Goal: Check status

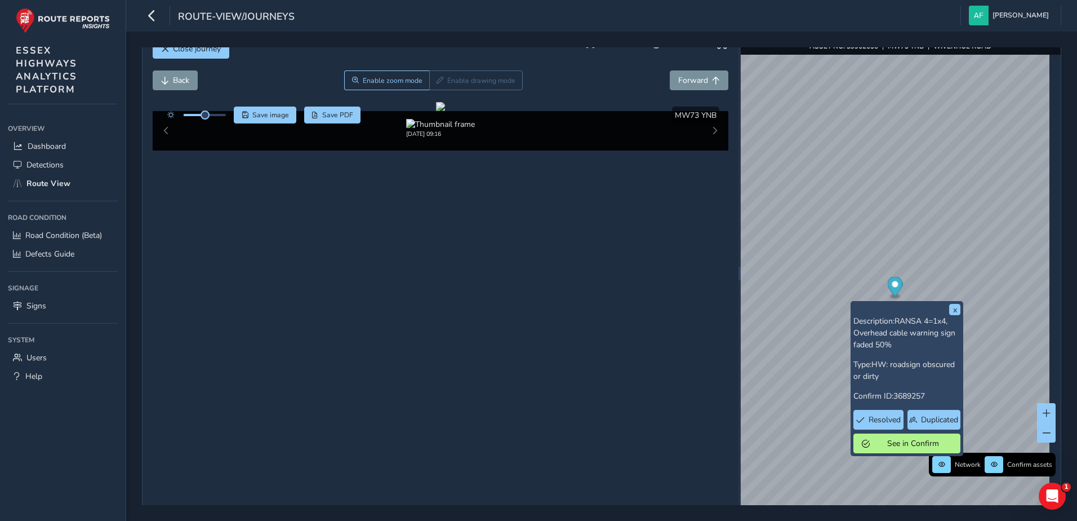
scroll to position [40, 0]
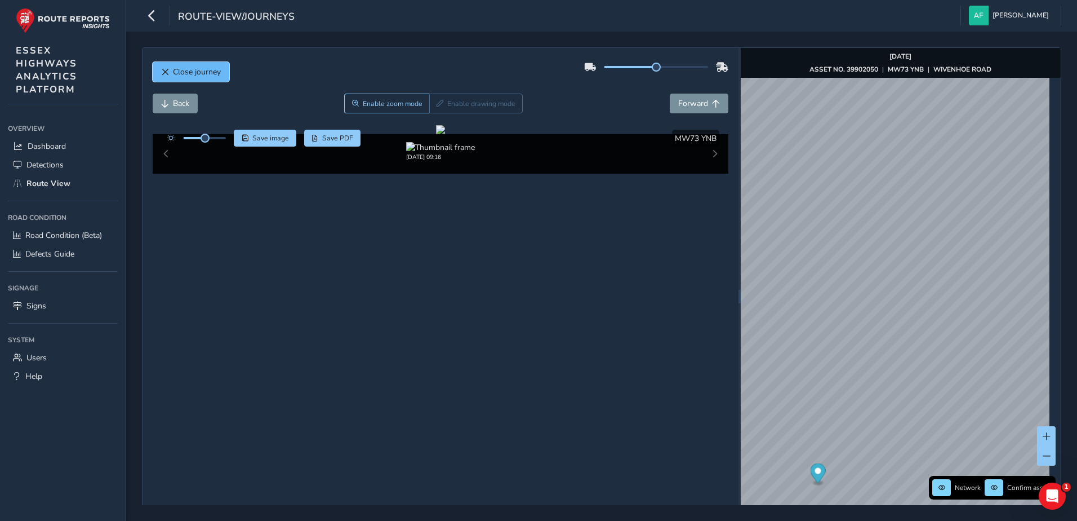
click at [199, 79] on button "Close journey" at bounding box center [191, 72] width 77 height 20
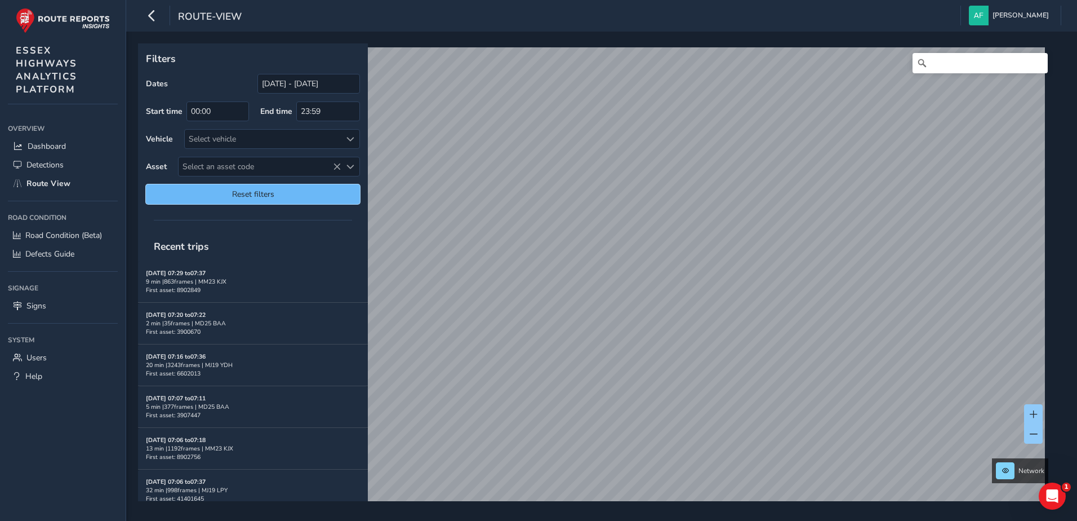
click at [241, 193] on span "Reset filters" at bounding box center [252, 194] width 197 height 11
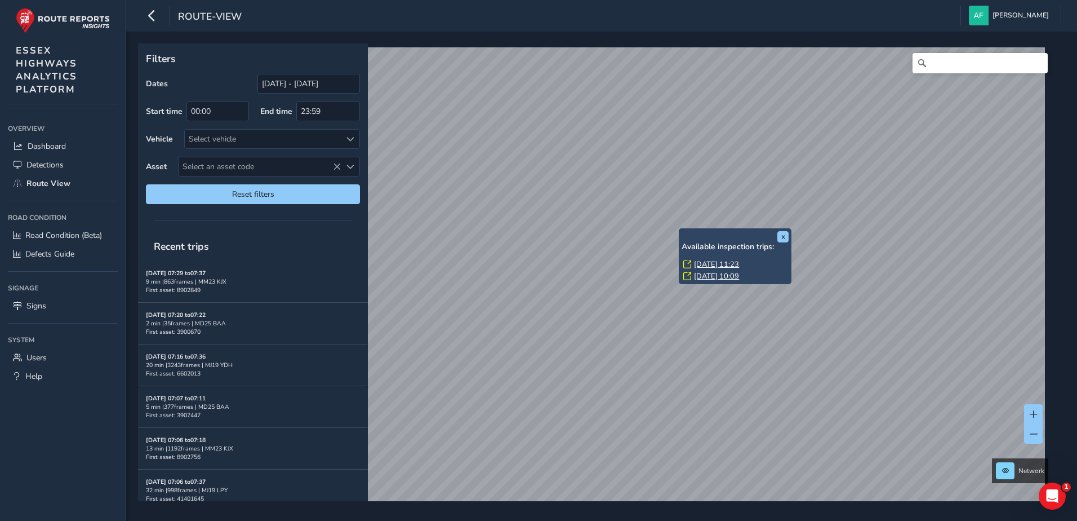
click at [706, 262] on link "[DATE] 11:23" at bounding box center [716, 264] width 45 height 10
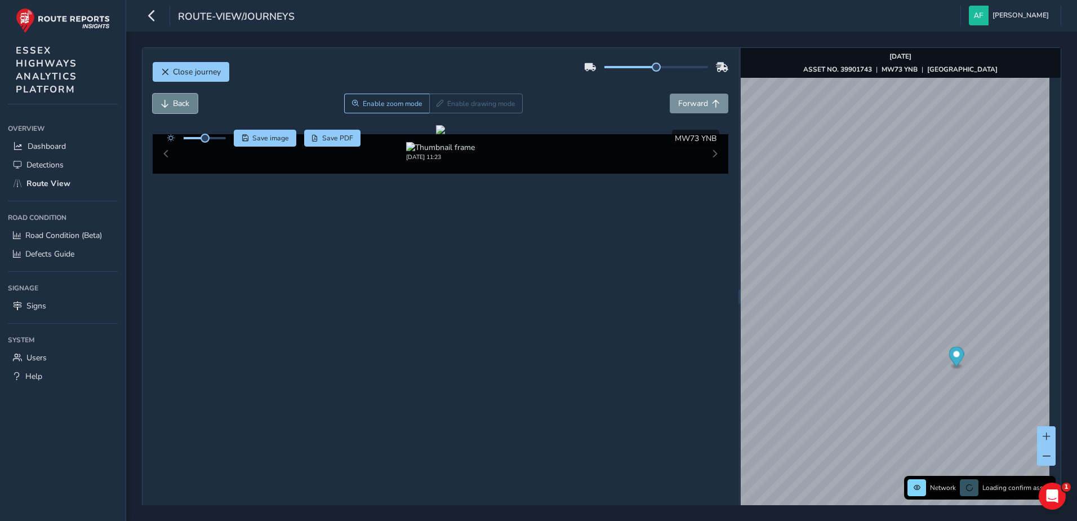
click at [183, 110] on button "Back" at bounding box center [175, 104] width 45 height 20
